Goal: Information Seeking & Learning: Check status

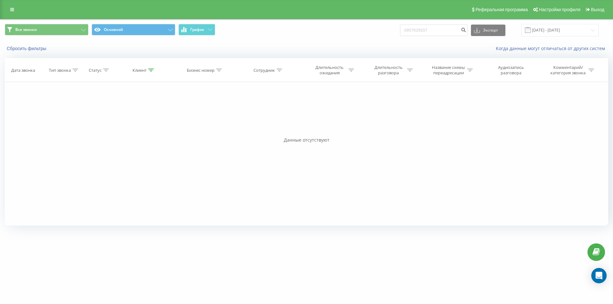
click at [400, 32] on div "Все звонки Основной График 0957629337 Экспорт .csv .xls .xlsx [DATE] - [DATE]" at bounding box center [307, 30] width 604 height 12
type input "0955354503"
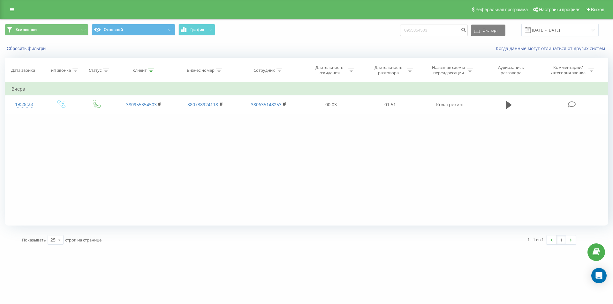
click at [478, 161] on div "Фильтровать по условию Равно Введите значение Отмена OK Фильтровать по условию …" at bounding box center [307, 154] width 604 height 144
drag, startPoint x: 441, startPoint y: 29, endPoint x: 371, endPoint y: 29, distance: 69.6
click at [372, 29] on div "Все звонки Основной График 0955354503 Экспорт .csv .xls .xlsx 23.06.2025 - 23.0…" at bounding box center [307, 30] width 604 height 12
paste input "380966556609"
type input "380966556609"
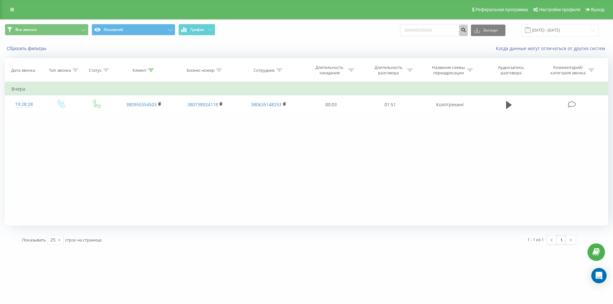
click at [466, 30] on icon "submit" at bounding box center [463, 29] width 5 height 4
drag, startPoint x: 444, startPoint y: 30, endPoint x: 393, endPoint y: 29, distance: 51.1
click at [393, 29] on div "Все звонки Основной График 380966556609 Экспорт .csv .xls .xlsx 23.06.2025 - 23…" at bounding box center [307, 30] width 604 height 12
paste input "+380 63 688 97 52"
type input "380636889752"
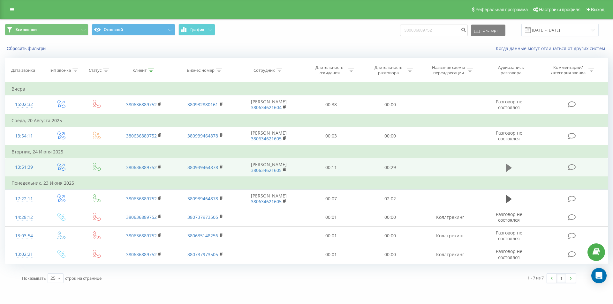
click at [507, 169] on icon at bounding box center [509, 168] width 6 height 8
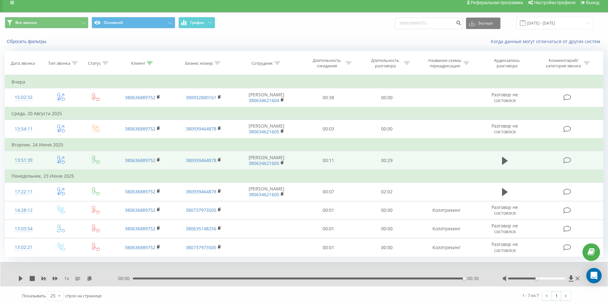
scroll to position [8, 0]
